Goal: Task Accomplishment & Management: Complete application form

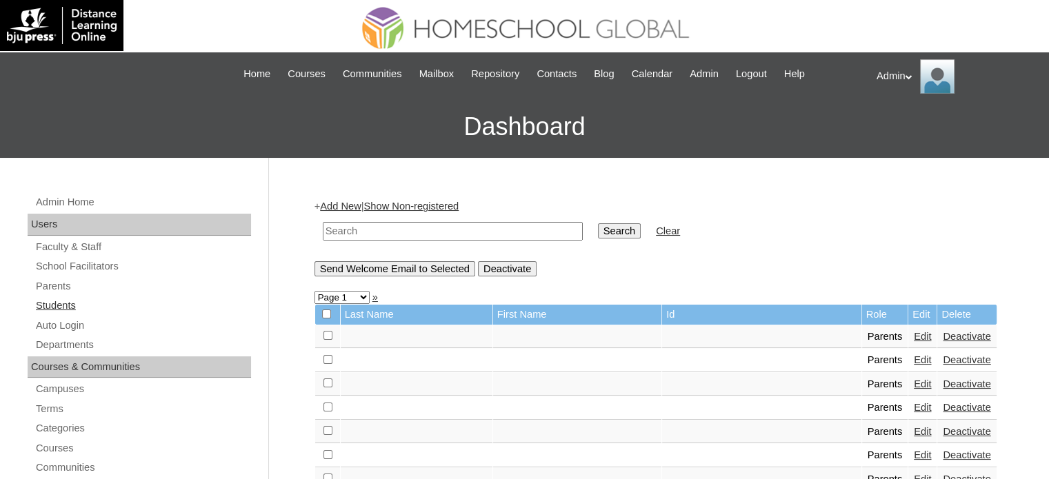
click at [70, 309] on link "Students" at bounding box center [142, 305] width 217 height 17
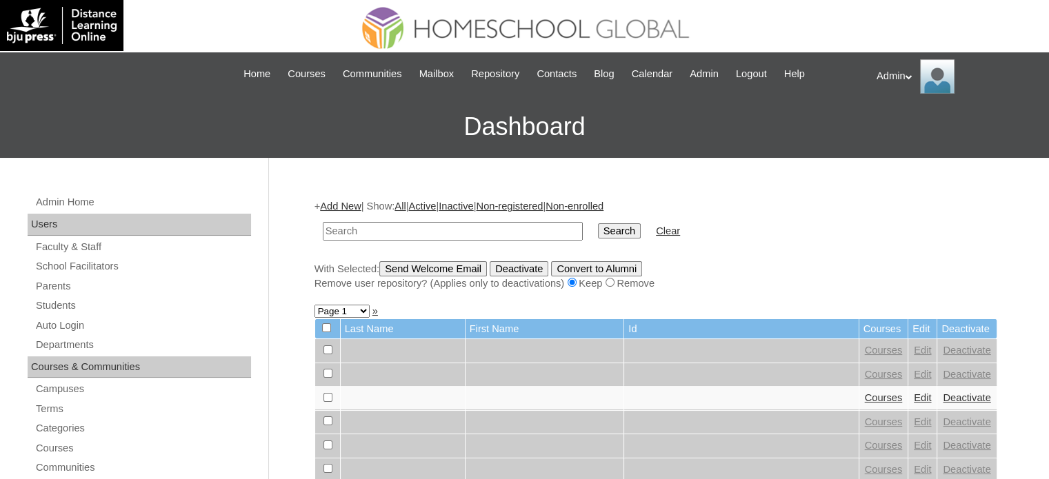
click at [356, 207] on link "Add New" at bounding box center [340, 206] width 41 height 11
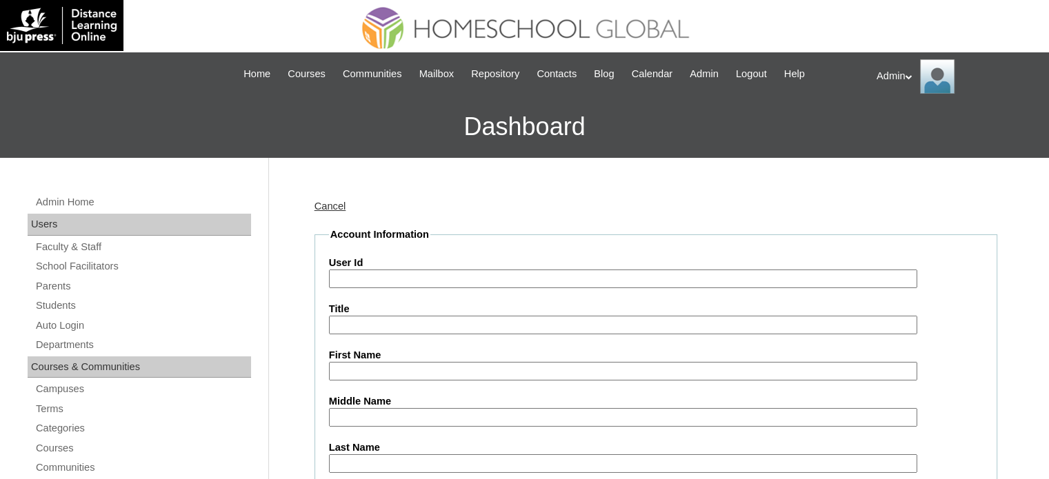
click at [432, 281] on input "User Id" at bounding box center [623, 279] width 588 height 19
paste input "S2025-2504293"
type input "S2025-2504293"
click at [371, 373] on input "First Name" at bounding box center [623, 371] width 588 height 19
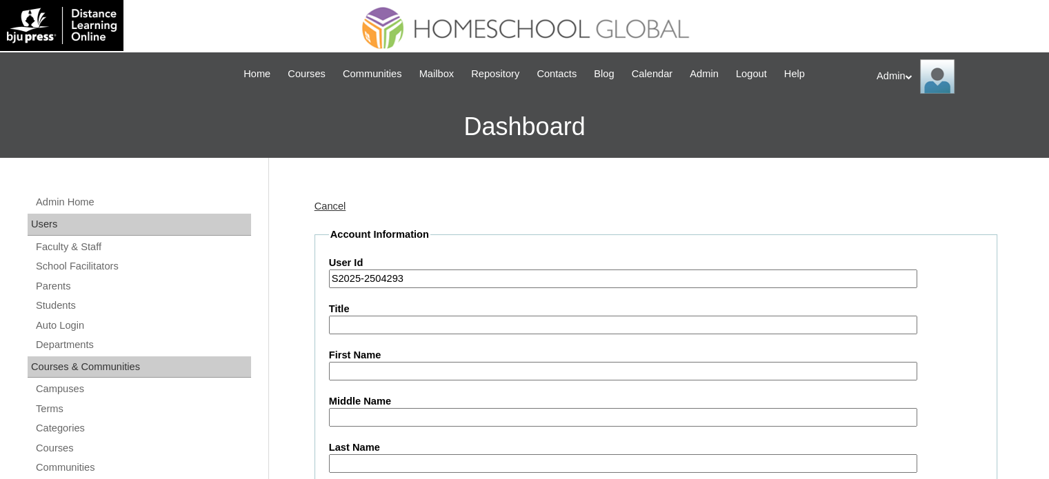
paste input "Arya Czahara Jubail"
drag, startPoint x: 441, startPoint y: 375, endPoint x: 401, endPoint y: 372, distance: 40.1
click at [401, 372] on input "Arya Czahara Jubail" at bounding box center [623, 371] width 588 height 19
type input "Arya Czahara"
click at [370, 461] on input "Last Name" at bounding box center [623, 463] width 588 height 19
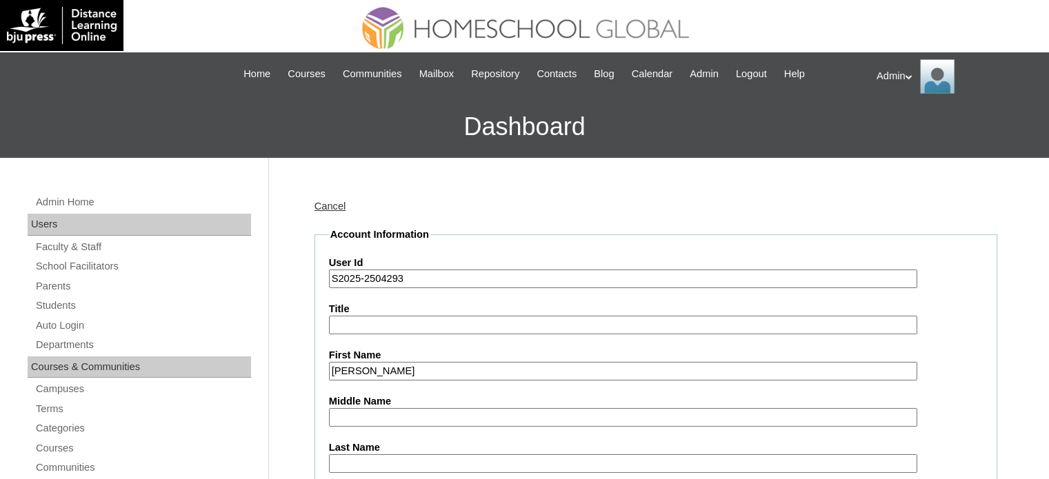
paste input "Jubail"
type input "Jubail"
click at [357, 418] on input "Middle Name" at bounding box center [623, 417] width 588 height 19
paste input "Tagumasi"
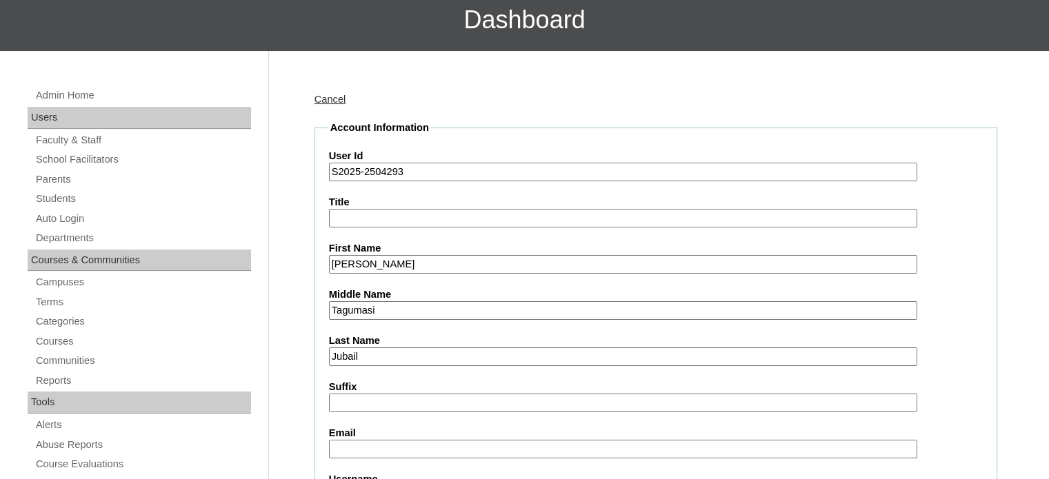
scroll to position [108, 0]
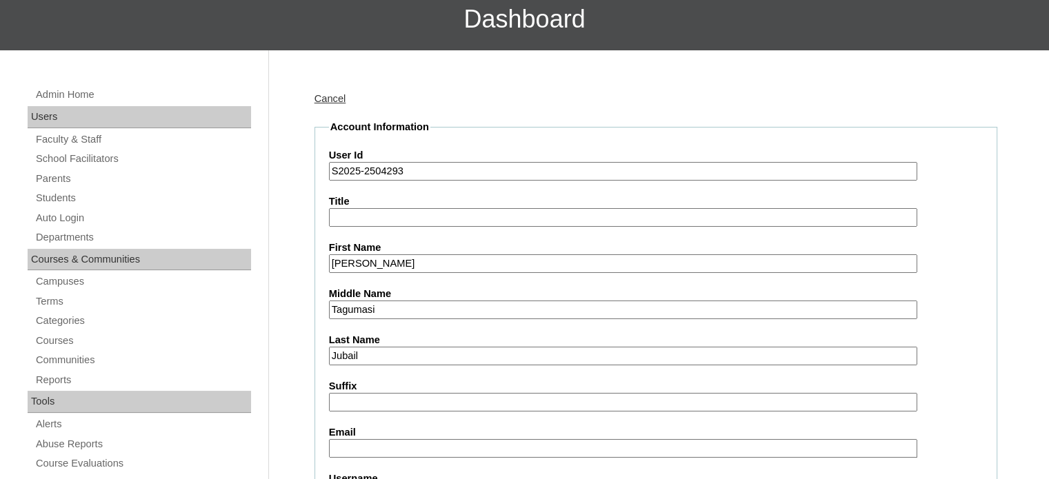
type input "Tagumasi"
click at [379, 443] on input "Email" at bounding box center [623, 448] width 588 height 19
paste input "joannejubail@gmail.com"
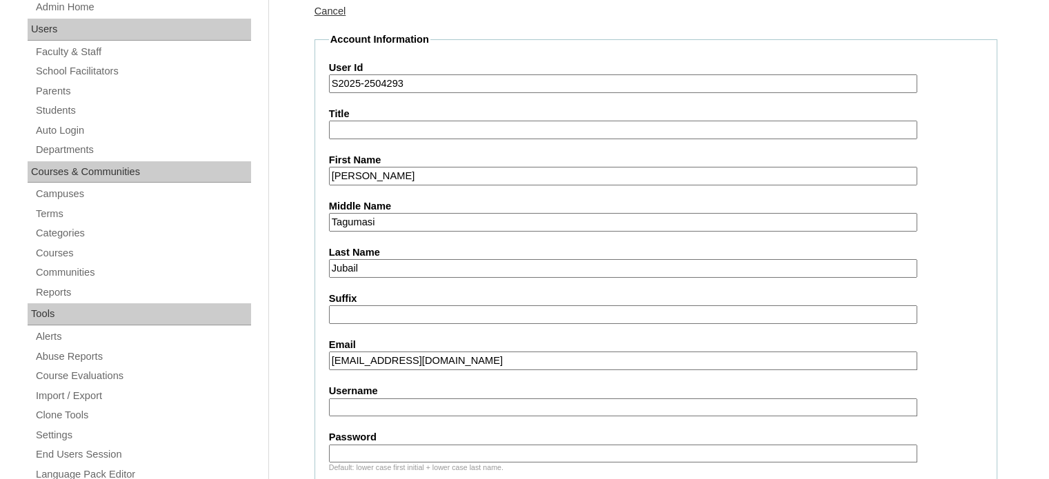
type input "joannejubail@gmail.com"
click at [449, 402] on input "Username" at bounding box center [623, 408] width 588 height 19
paste input "joannetag.jubail"
type input "joannetag.jubail"
paste input "aryacza.jubail"
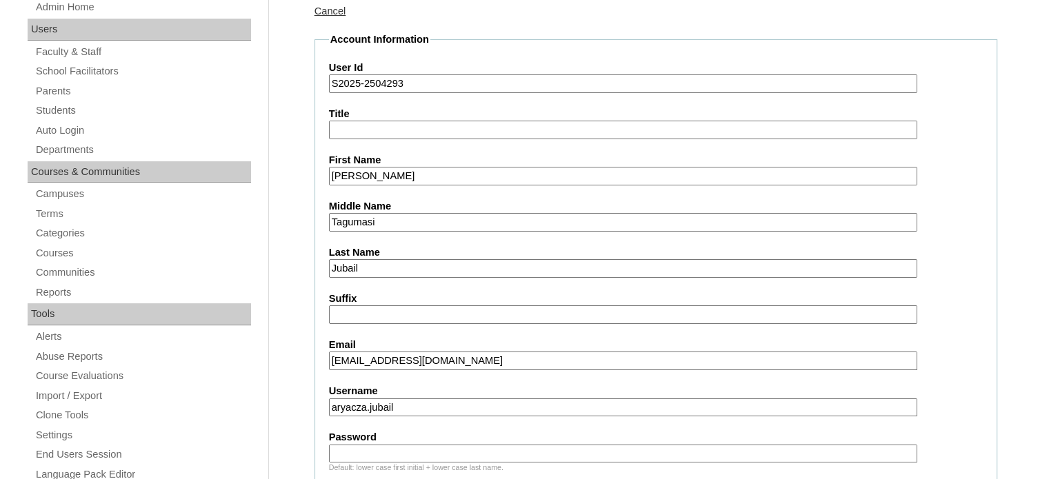
type input "aryacza.jubail"
click at [376, 446] on input "Password" at bounding box center [623, 454] width 588 height 19
type input "DLOS2025"
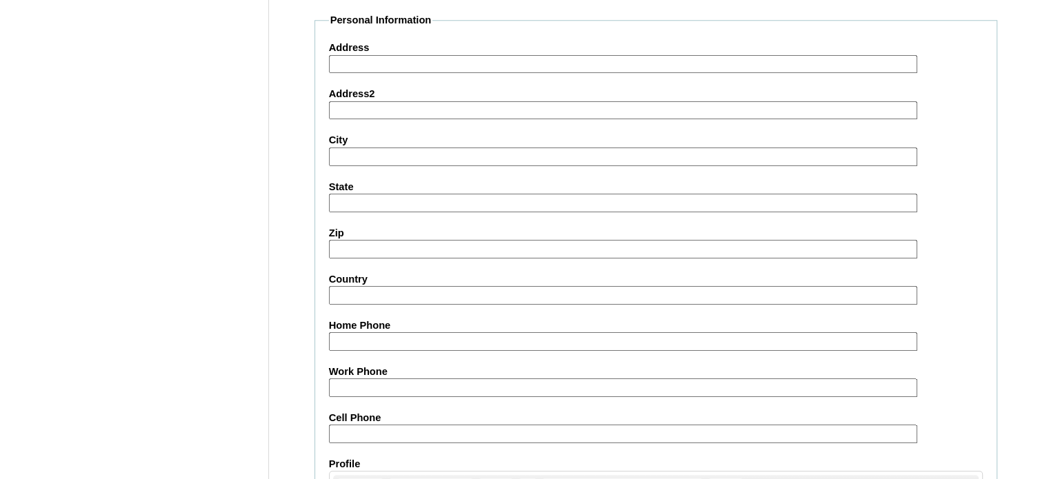
scroll to position [1605, 0]
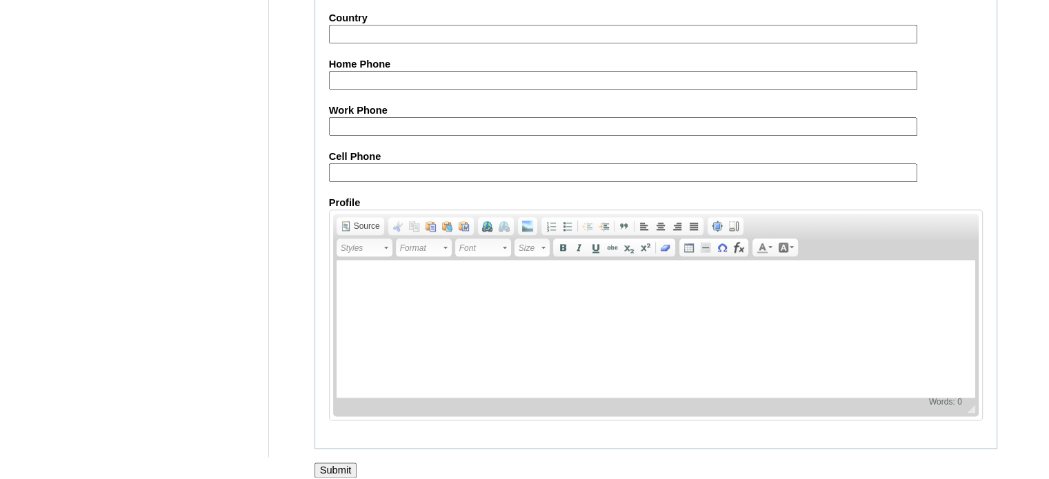
click at [335, 463] on input "Submit" at bounding box center [335, 470] width 43 height 15
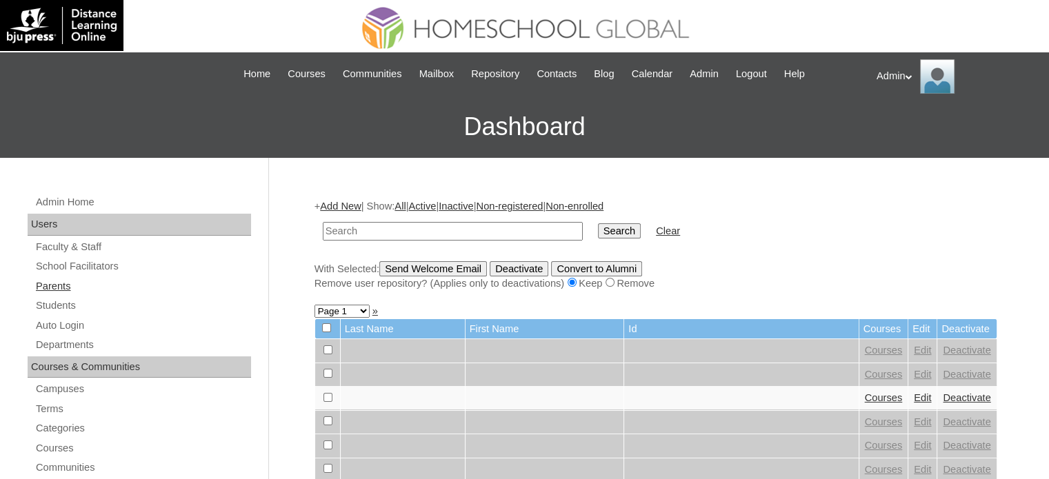
click at [62, 287] on link "Parents" at bounding box center [142, 286] width 217 height 17
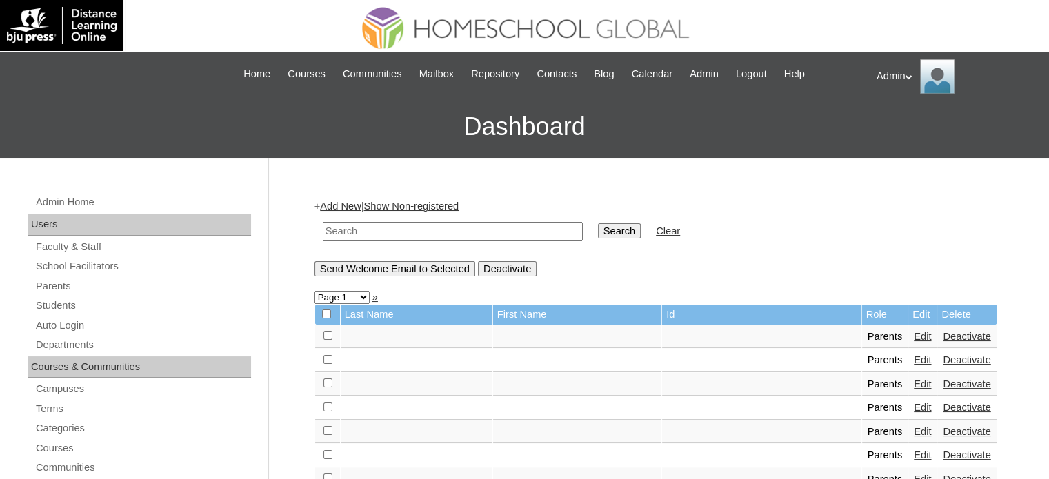
click at [353, 203] on link "Add New" at bounding box center [340, 206] width 41 height 11
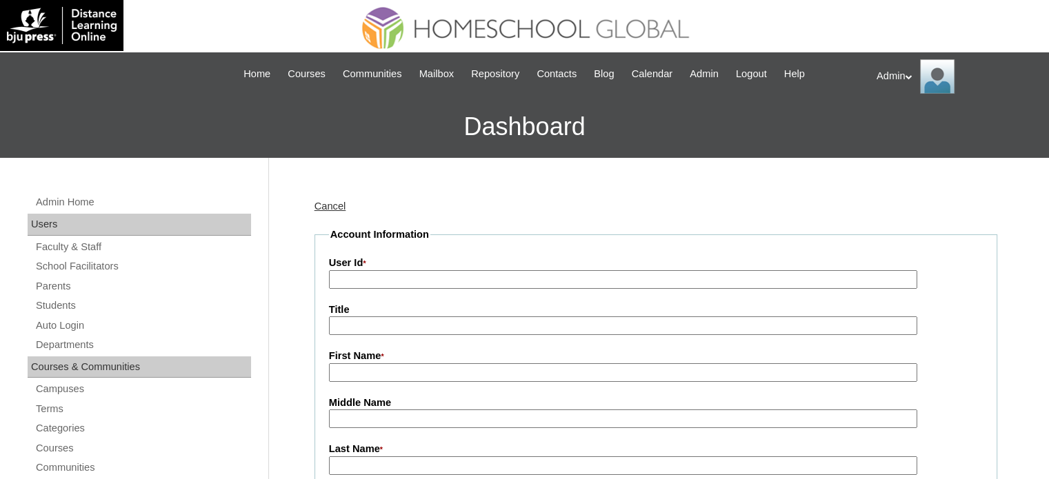
click at [393, 272] on input "User Id *" at bounding box center [623, 279] width 588 height 19
paste input "2025-2504293"
type input "2025-2504293"
click at [372, 363] on input "First Name *" at bounding box center [623, 372] width 588 height 19
paste input "Joanne Tagumasi Jubail"
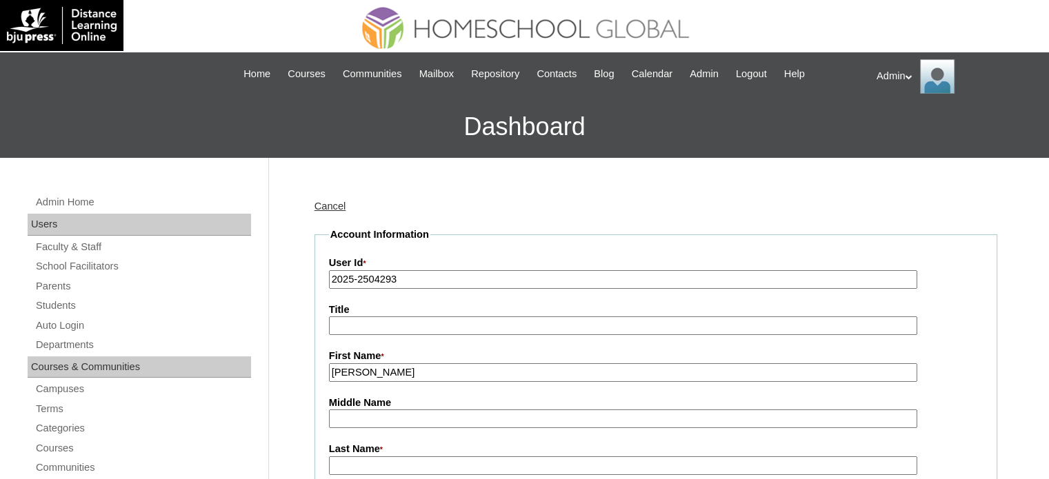
drag, startPoint x: 458, startPoint y: 370, endPoint x: 367, endPoint y: 374, distance: 91.2
click at [367, 374] on input "Joanne Tagumasi Jubail" at bounding box center [623, 372] width 588 height 19
type input "Joanne"
click at [349, 417] on input "Middle Name" at bounding box center [623, 419] width 588 height 19
paste input "Tagumasi Jubail"
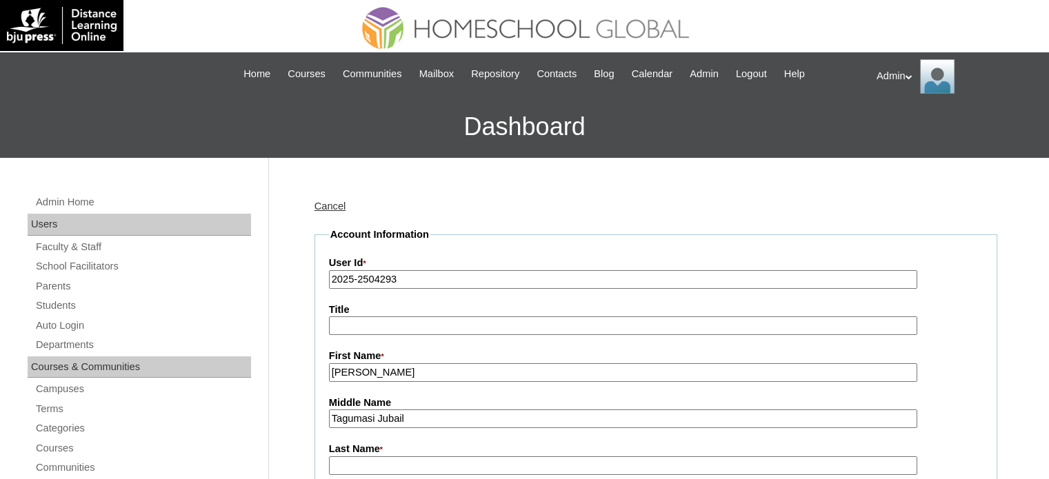
click at [338, 420] on input "Tagumasi Jubail" at bounding box center [623, 419] width 588 height 19
drag, startPoint x: 434, startPoint y: 414, endPoint x: 377, endPoint y: 419, distance: 56.8
click at [377, 419] on input "Tagumasi Jubail" at bounding box center [623, 419] width 588 height 19
type input "Tagumasi"
click at [359, 464] on input "Last Name *" at bounding box center [623, 466] width 588 height 19
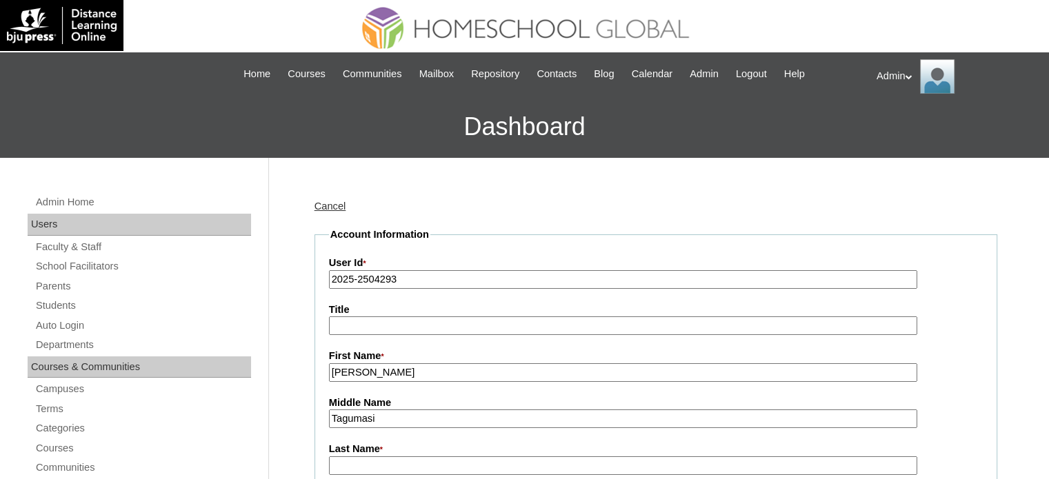
paste input "Jubail"
click at [337, 462] on input "Jubail" at bounding box center [623, 466] width 588 height 19
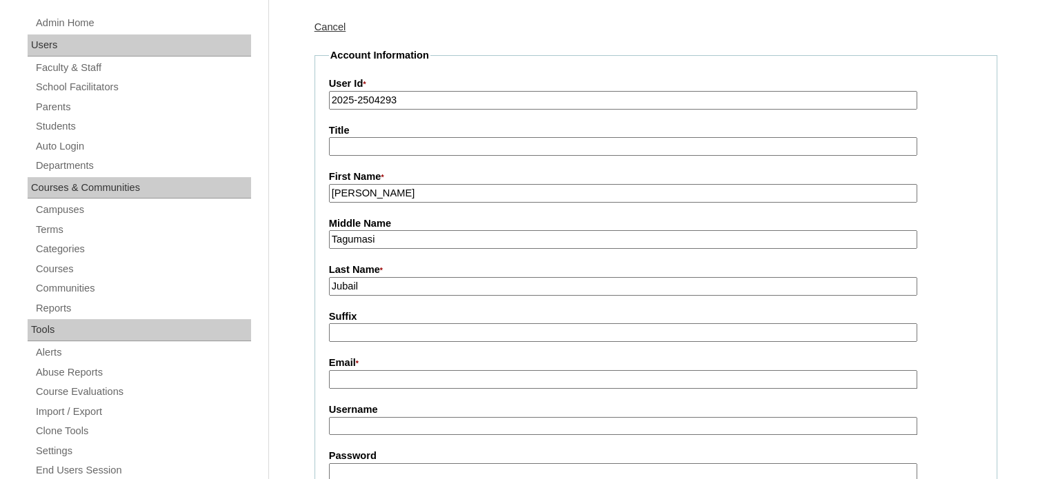
scroll to position [183, 0]
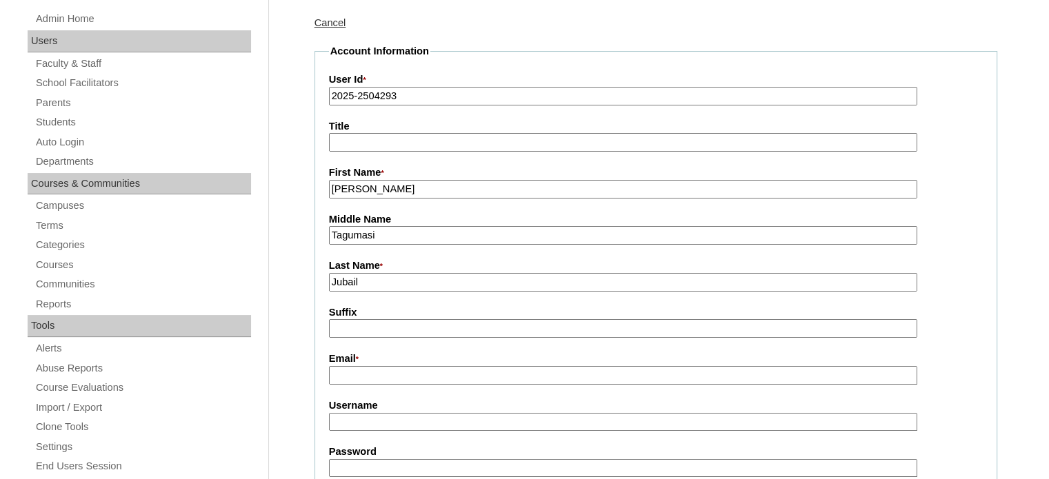
type input "Jubail"
click at [436, 366] on input "Email *" at bounding box center [623, 375] width 588 height 19
paste input "joannejubail@gmail.com"
type input "joannejubail@gmail.com"
click at [401, 416] on input "Username" at bounding box center [623, 422] width 588 height 19
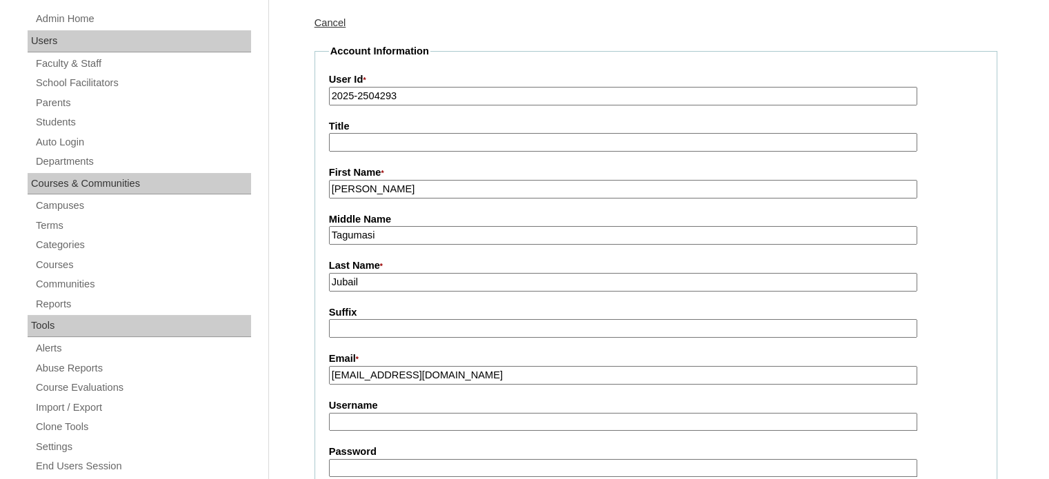
paste input "aryacza.jubail"
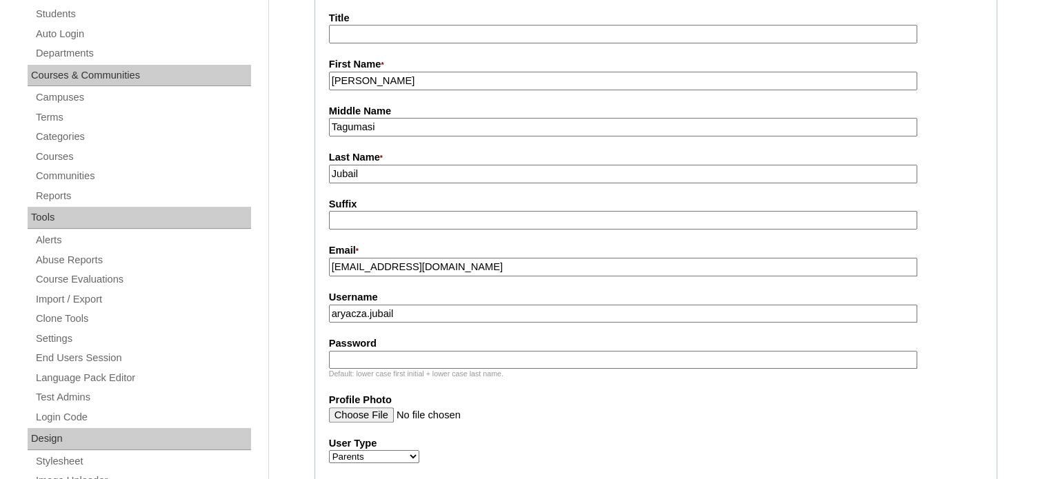
scroll to position [303, 0]
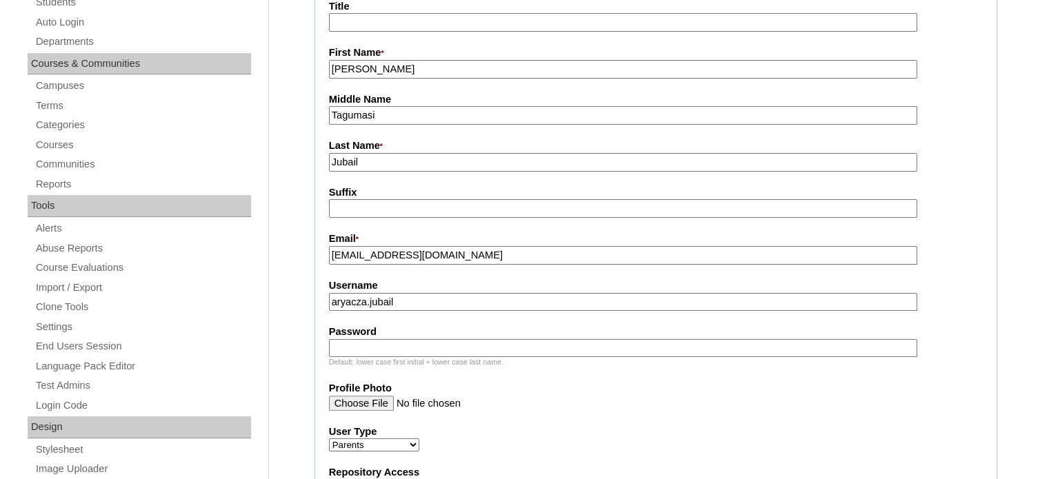
type input "aryacza.jubail"
click at [447, 341] on input "Password" at bounding box center [623, 348] width 588 height 19
type input "DLOF2025"
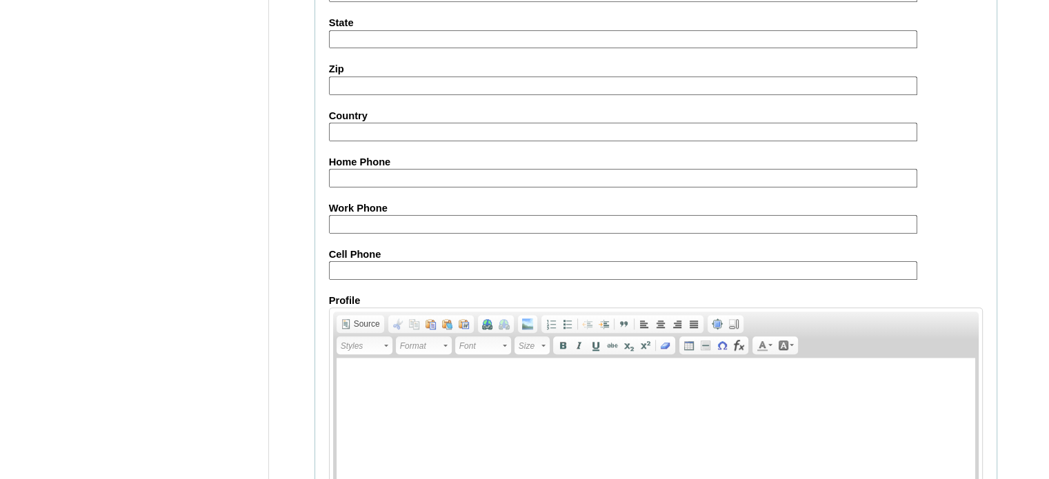
scroll to position [1370, 0]
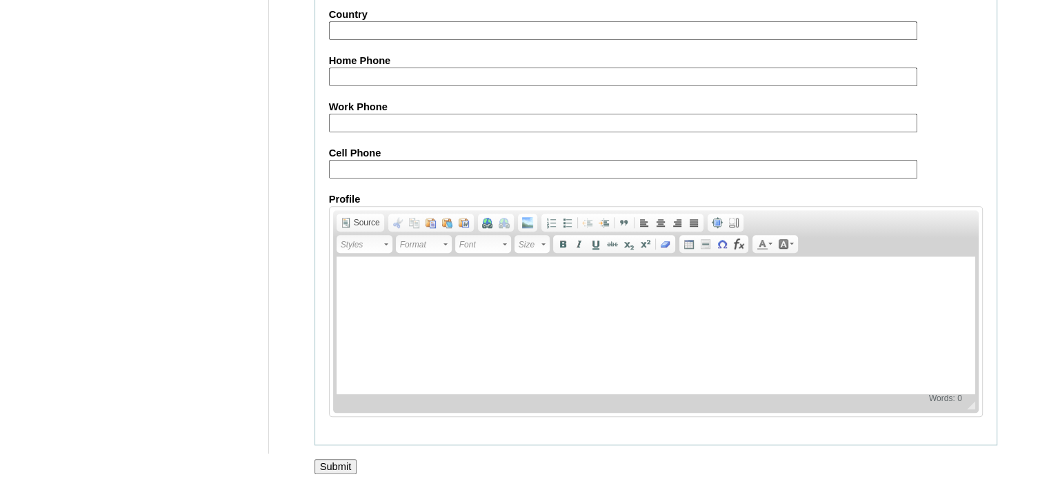
click at [347, 459] on input "Submit" at bounding box center [335, 466] width 43 height 15
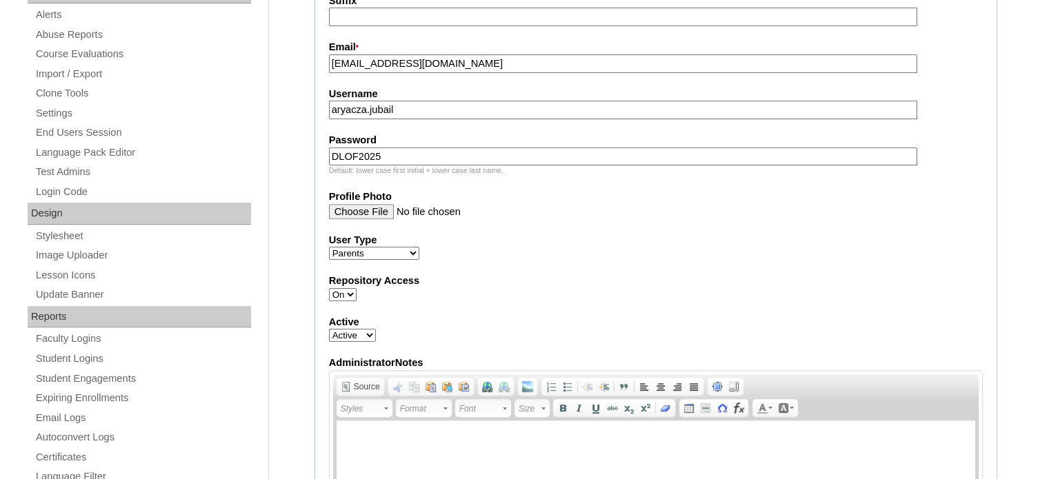
scroll to position [518, 0]
drag, startPoint x: 425, startPoint y: 112, endPoint x: 276, endPoint y: 105, distance: 149.1
paste input "joannetag"
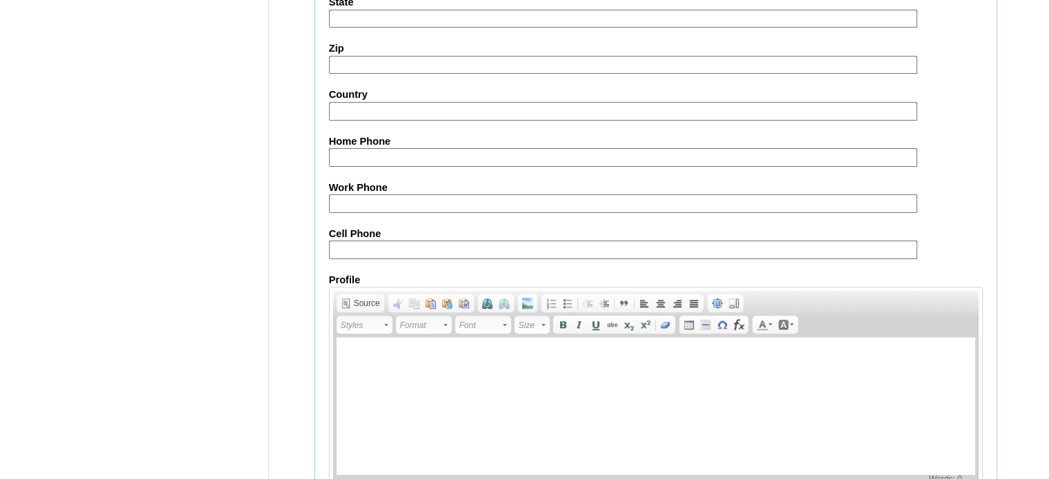
scroll to position [1392, 0]
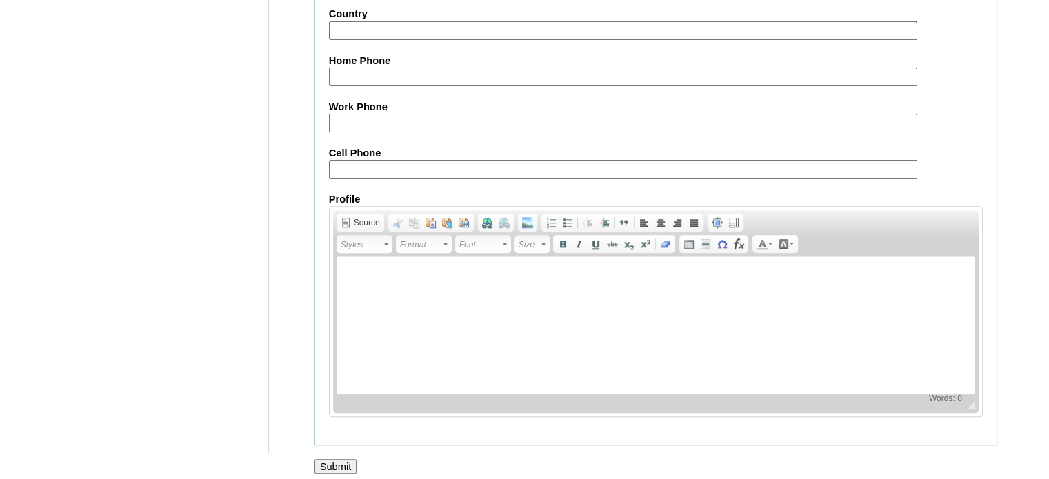
type input "joannetag.jubail"
click at [325, 460] on input "Submit" at bounding box center [335, 466] width 43 height 15
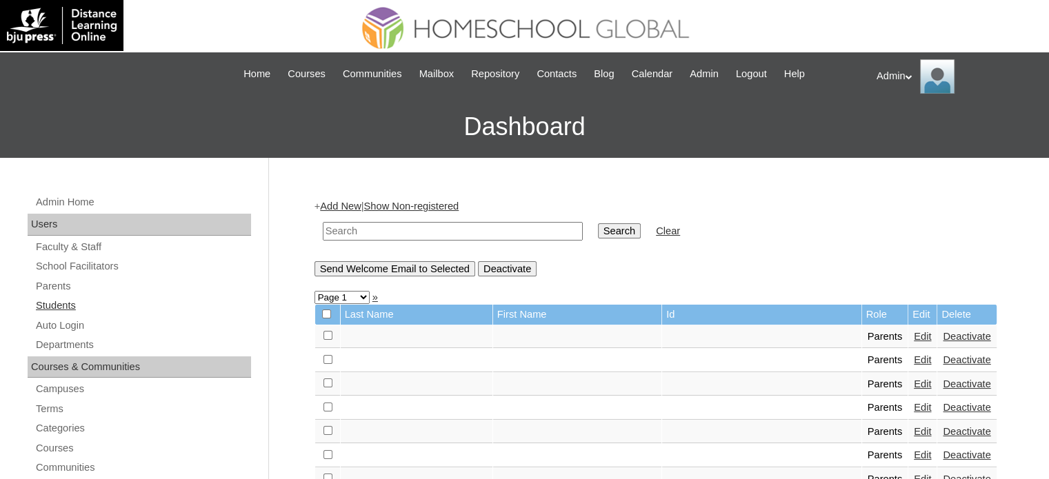
click at [63, 308] on link "Students" at bounding box center [142, 305] width 217 height 17
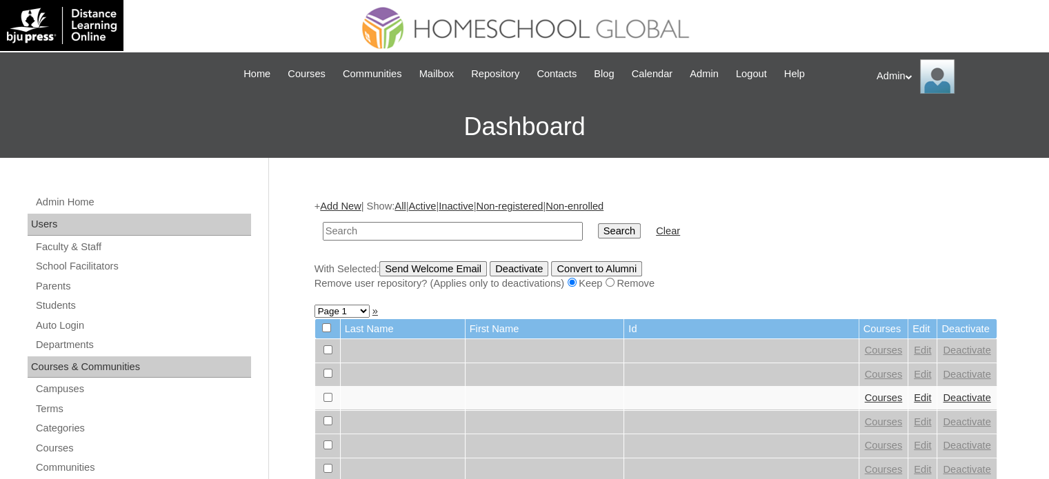
click at [472, 235] on input "text" at bounding box center [453, 231] width 260 height 19
type input "Jubail"
click at [598, 227] on input "Search" at bounding box center [619, 230] width 43 height 15
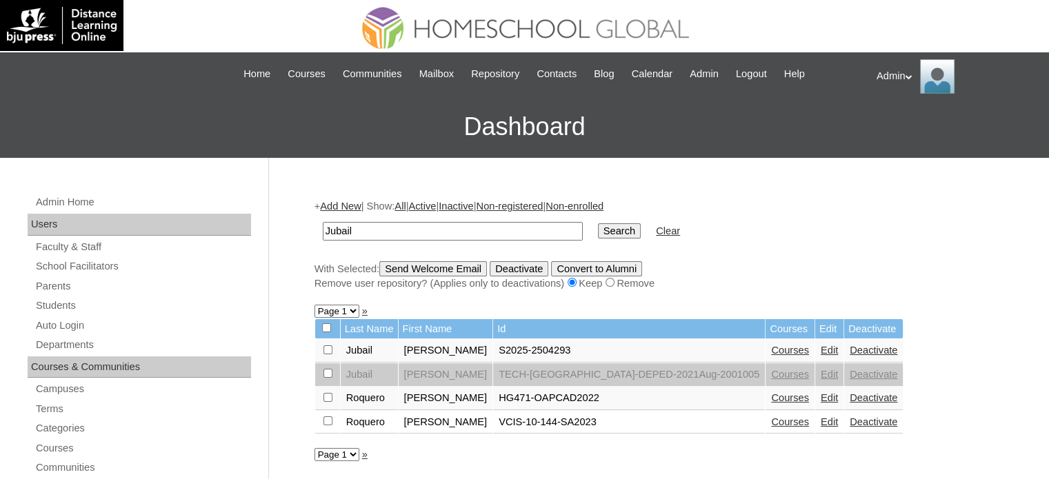
click at [821, 353] on link "Edit" at bounding box center [829, 350] width 17 height 11
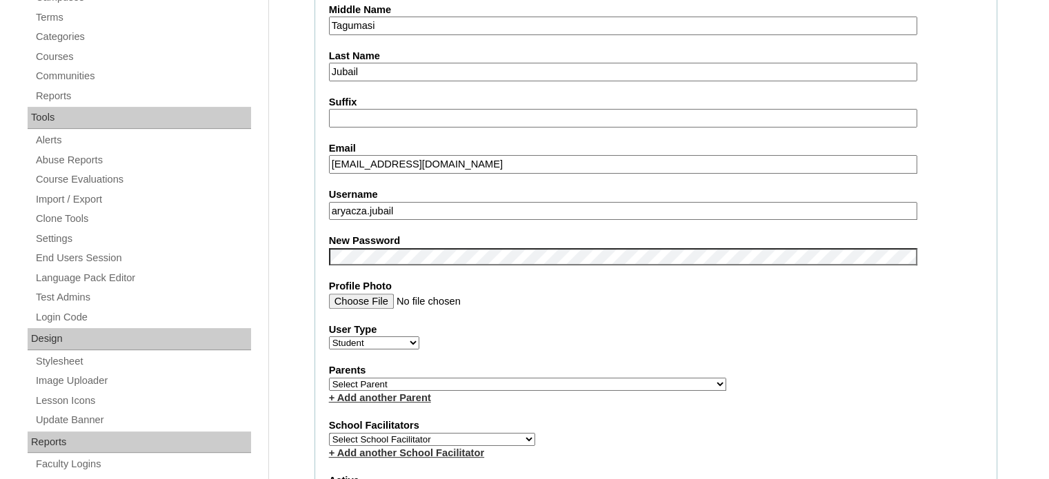
scroll to position [393, 0]
click at [442, 379] on select "Select Parent , , , , , , , , , , , , , , , , , , , , , , , , , , , , , , , , ,…" at bounding box center [527, 383] width 397 height 13
select select "26784"
click at [329, 377] on select "Select Parent , , , , , , , , , , , , , , , , , , , , , , , , , , , , , , , , ,…" at bounding box center [527, 383] width 397 height 13
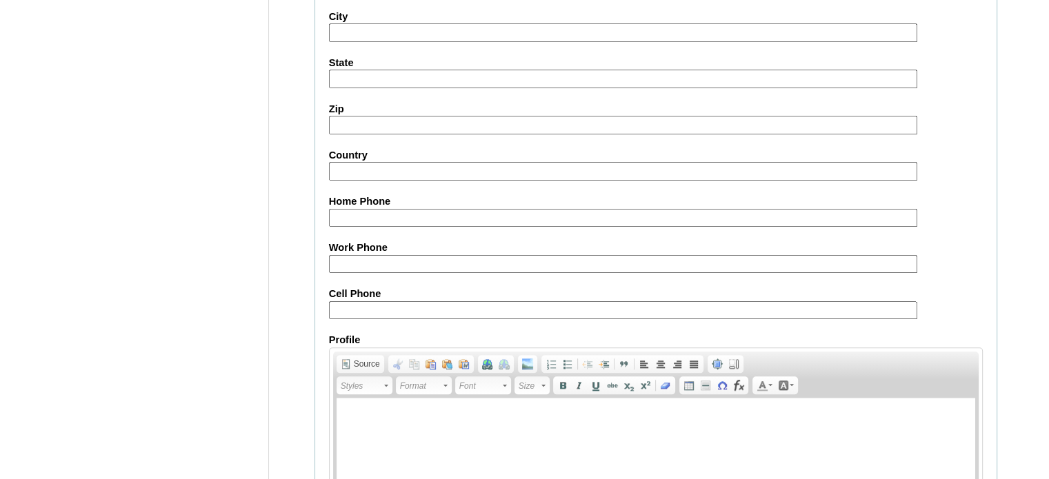
scroll to position [1594, 0]
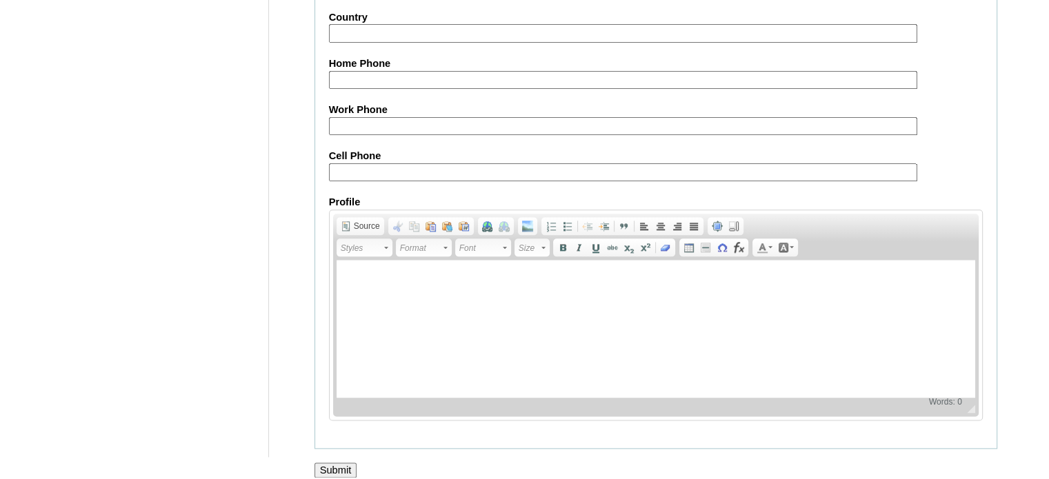
click at [327, 463] on input "Submit" at bounding box center [335, 470] width 43 height 15
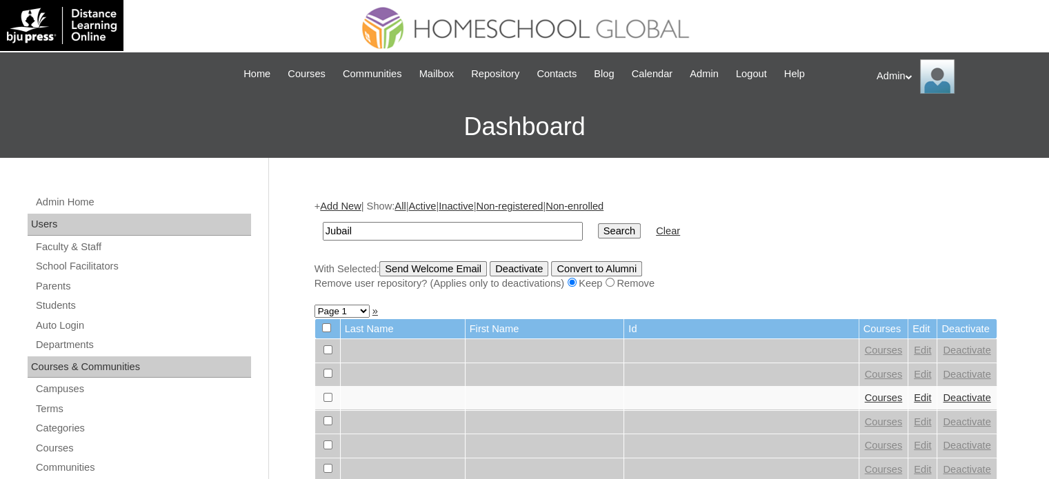
type input "Jubail"
click at [598, 230] on input "Search" at bounding box center [619, 230] width 43 height 15
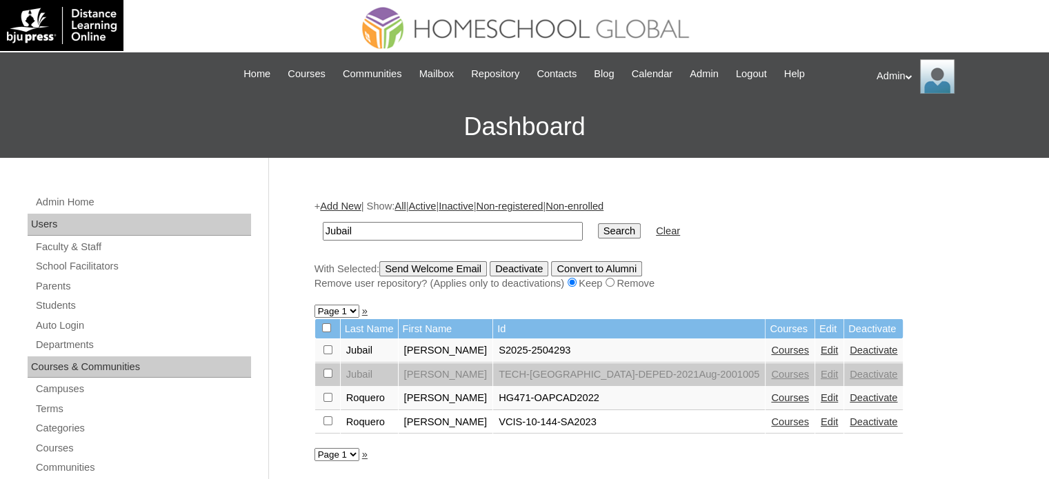
click at [771, 345] on link "Courses" at bounding box center [790, 350] width 38 height 11
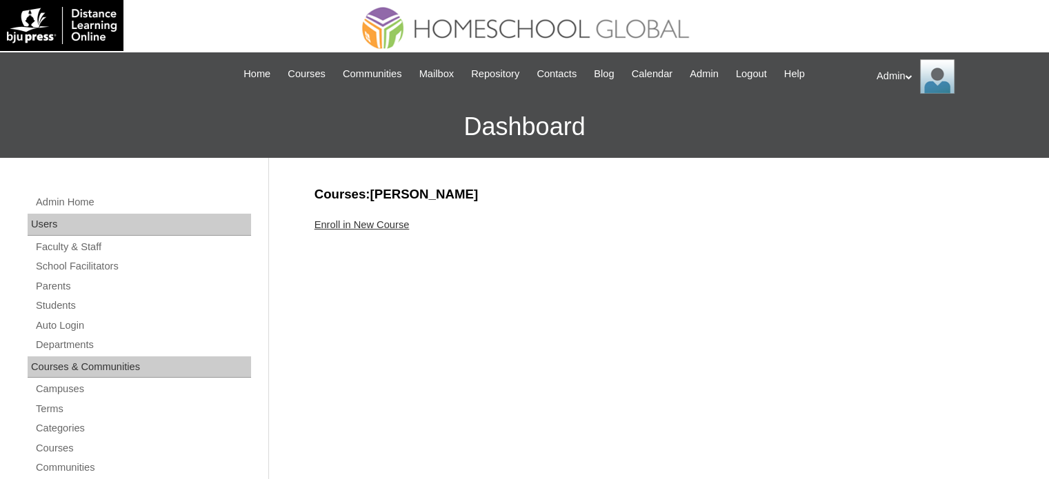
click at [377, 226] on link "Enroll in New Course" at bounding box center [361, 224] width 95 height 11
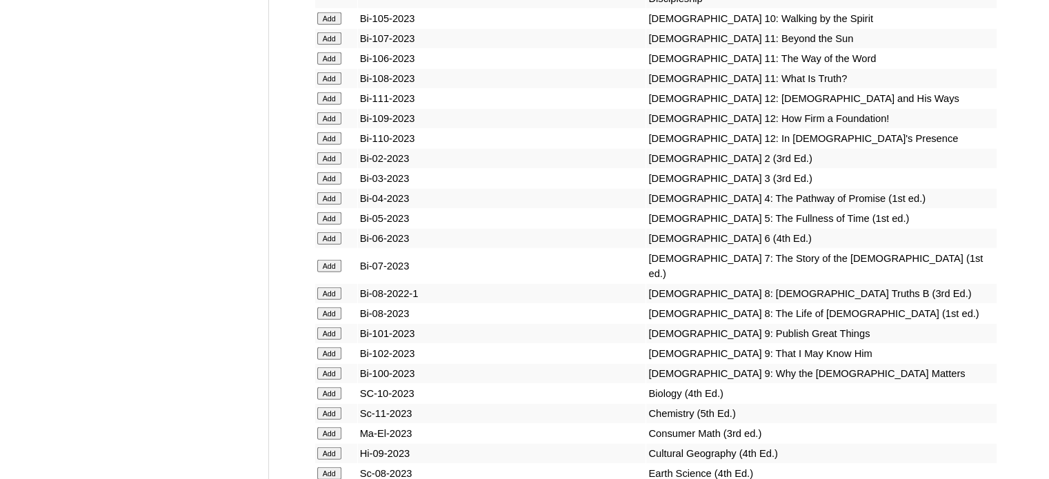
scroll to position [3517, 0]
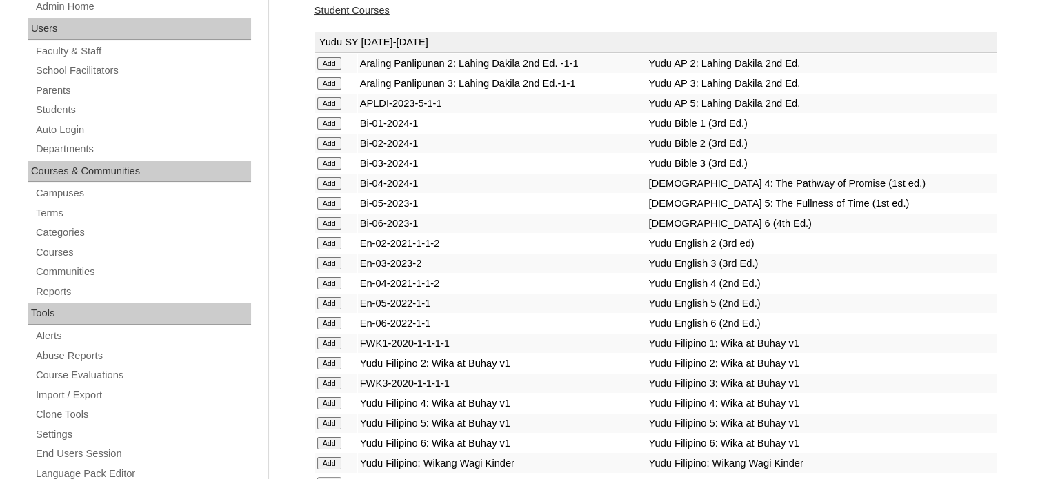
scroll to position [1399, 0]
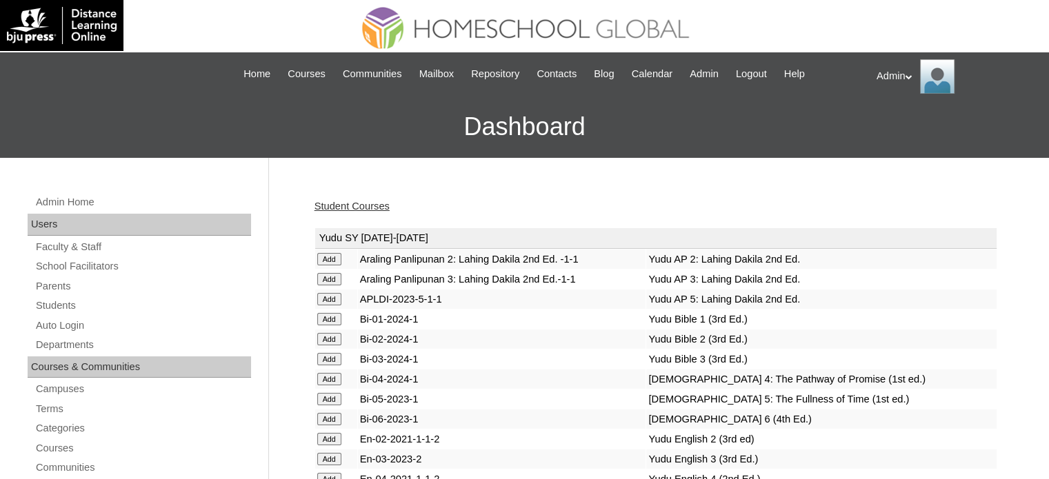
scroll to position [1399, 0]
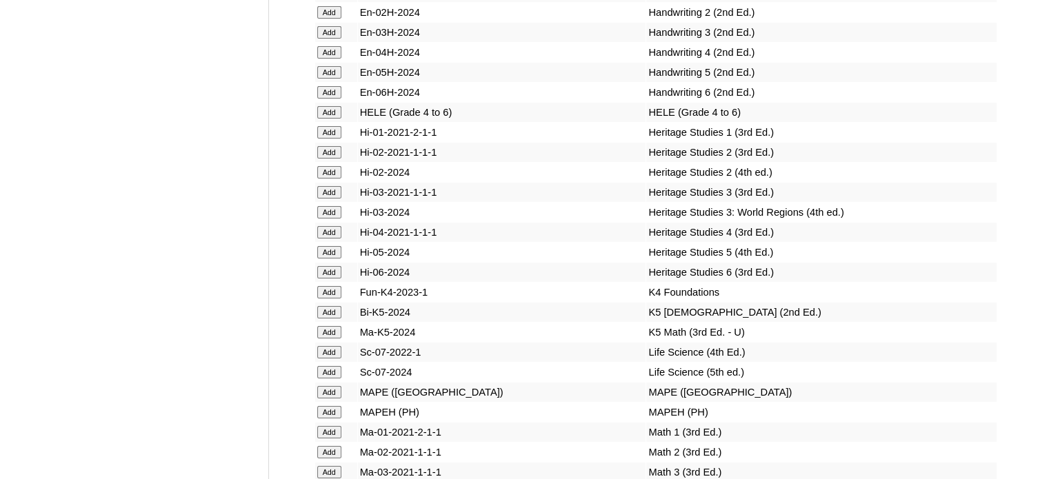
scroll to position [5762, 0]
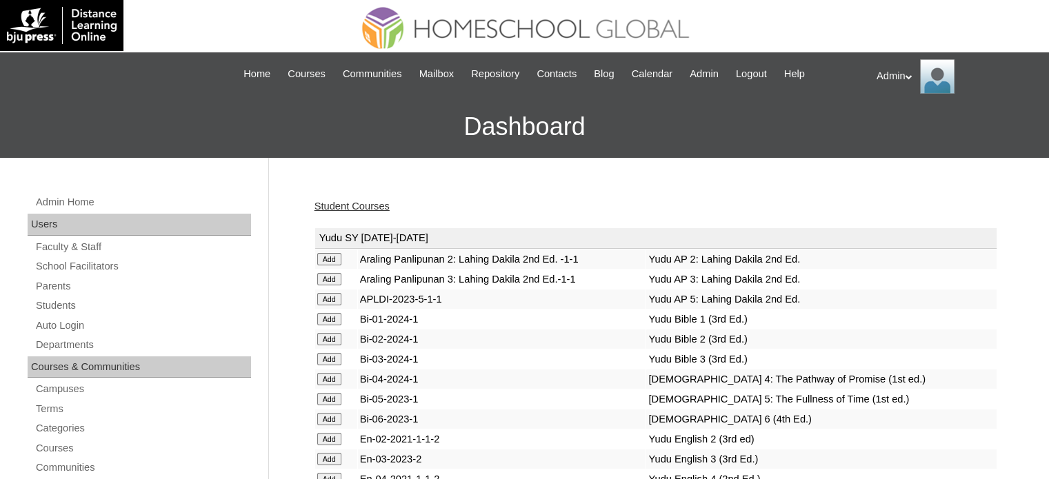
scroll to position [2069, 0]
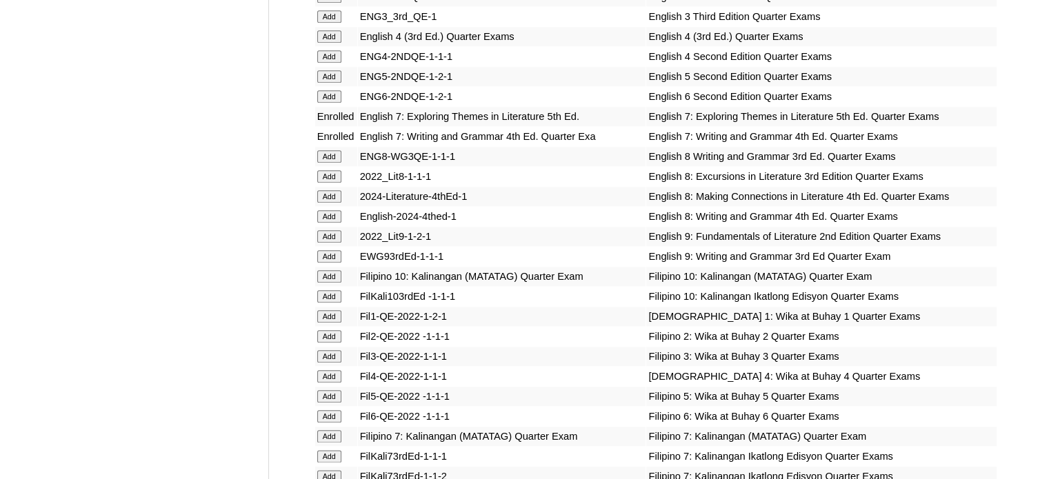
scroll to position [1871, 0]
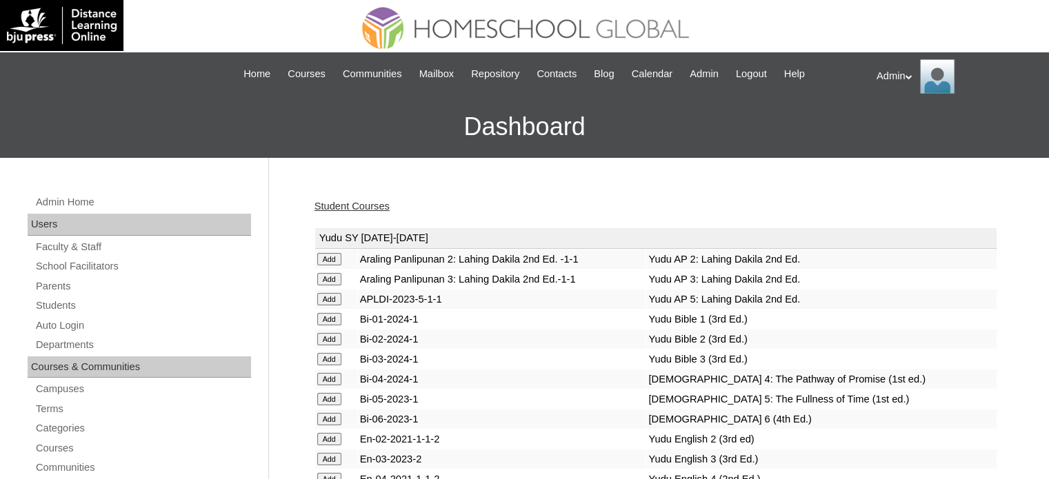
click at [368, 205] on link "Student Courses" at bounding box center [351, 206] width 75 height 11
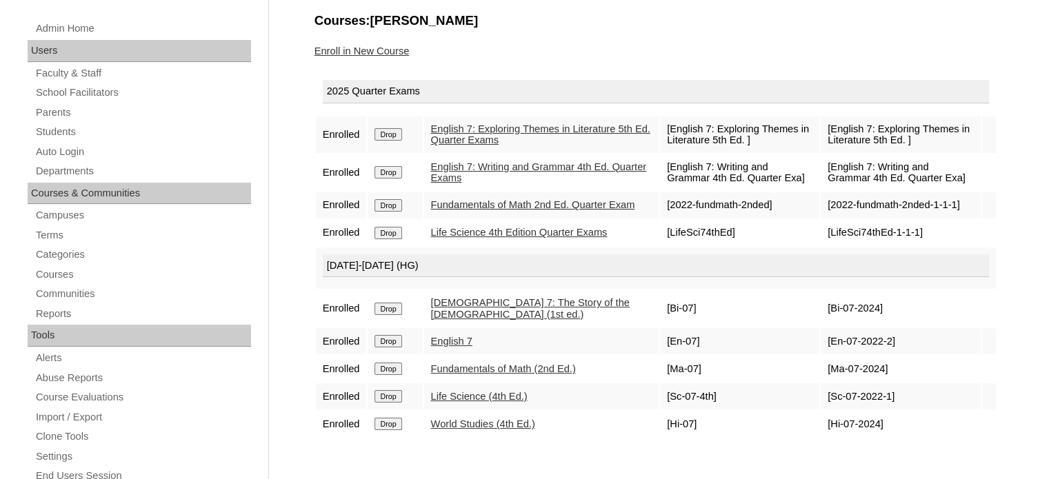
scroll to position [175, 0]
click at [387, 44] on link "Enroll in New Course" at bounding box center [361, 49] width 95 height 11
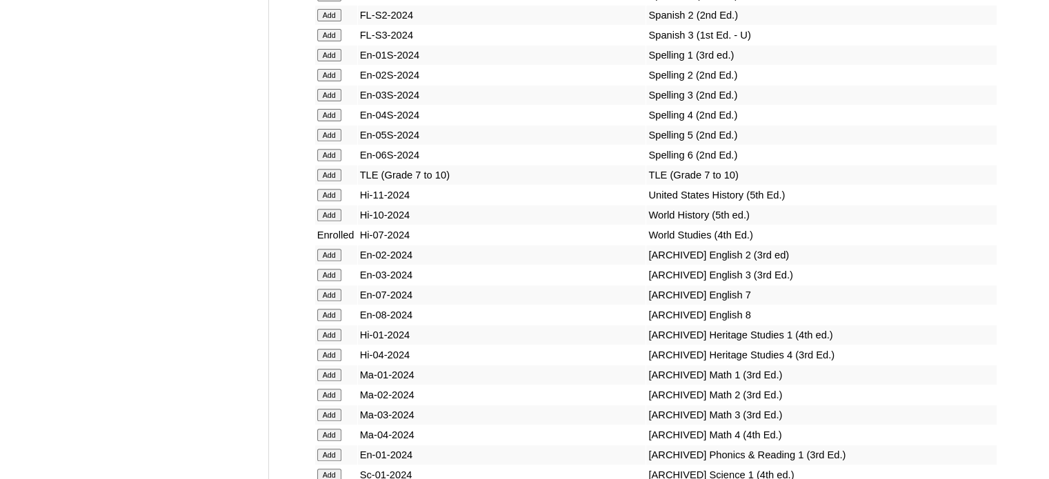
scroll to position [2880, 0]
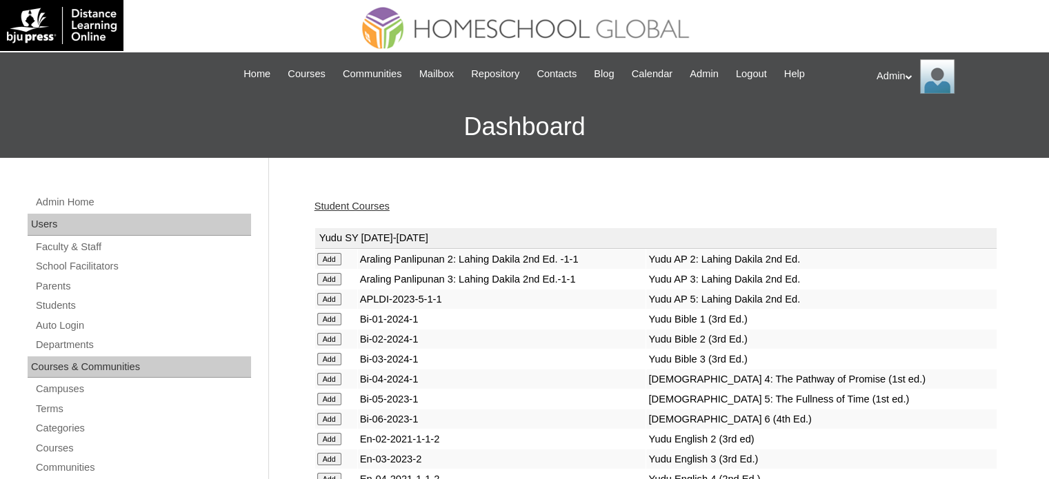
click at [352, 208] on link "Student Courses" at bounding box center [351, 206] width 75 height 11
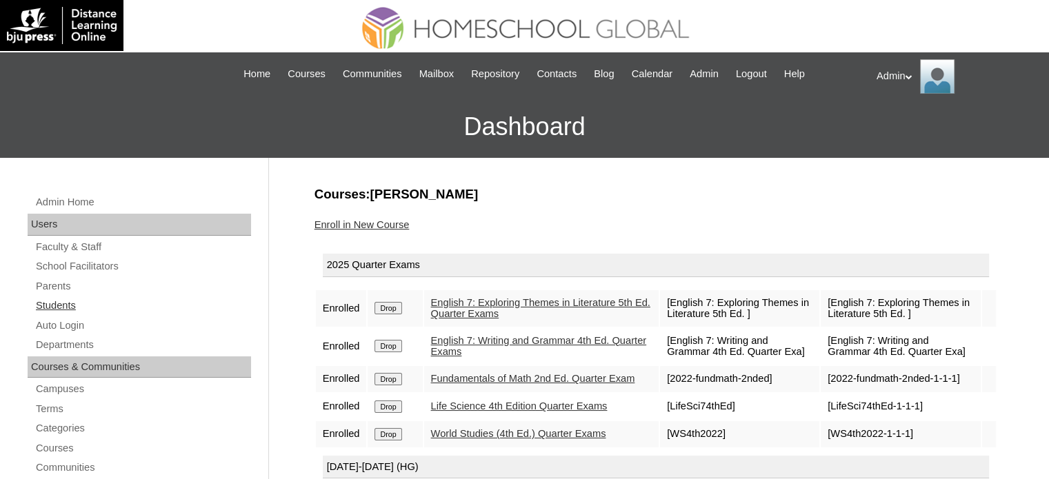
click at [57, 306] on link "Students" at bounding box center [142, 305] width 217 height 17
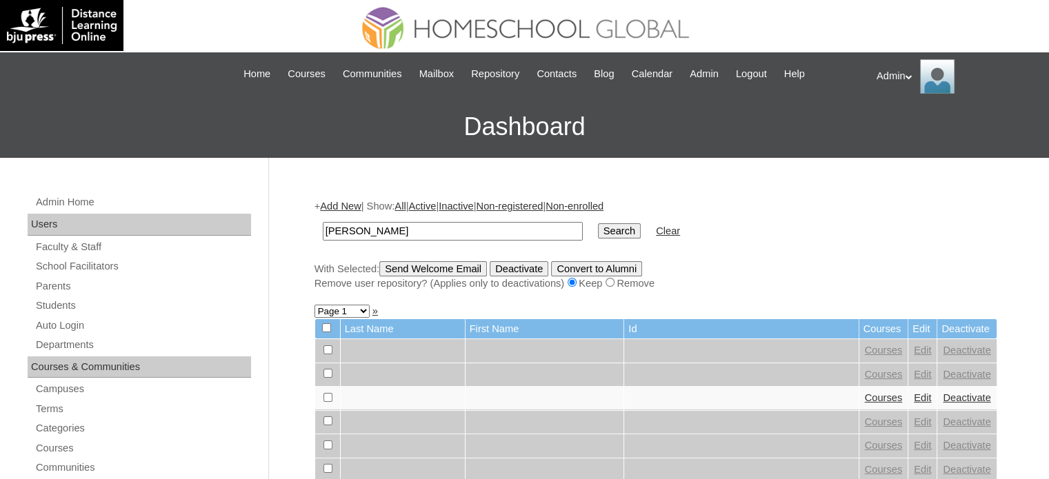
type input "[PERSON_NAME]"
click at [598, 236] on input "Search" at bounding box center [619, 230] width 43 height 15
